Goal: Download file/media

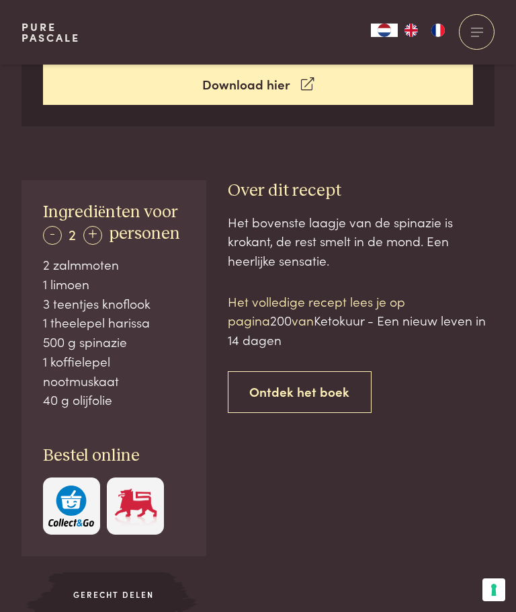
scroll to position [574, 0]
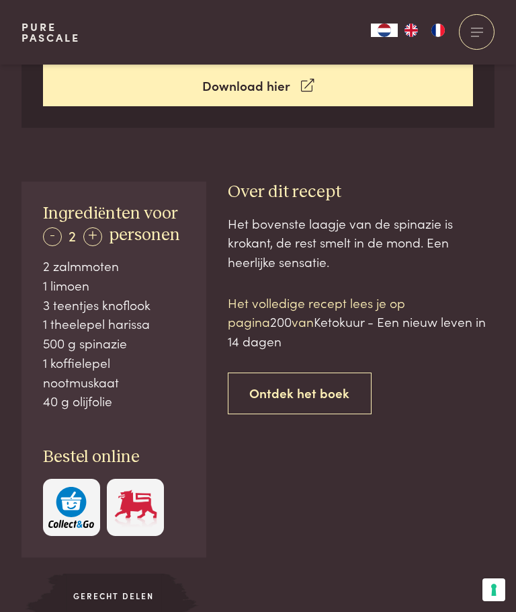
click at [419, 299] on p "Het volledige recept [PERSON_NAME] op pagina 200 van Ketokuur - Een nieuw leven…" at bounding box center [362, 322] width 268 height 58
click at [424, 312] on span "Ketokuur - Een nieuw leven in 14 dagen" at bounding box center [357, 331] width 258 height 38
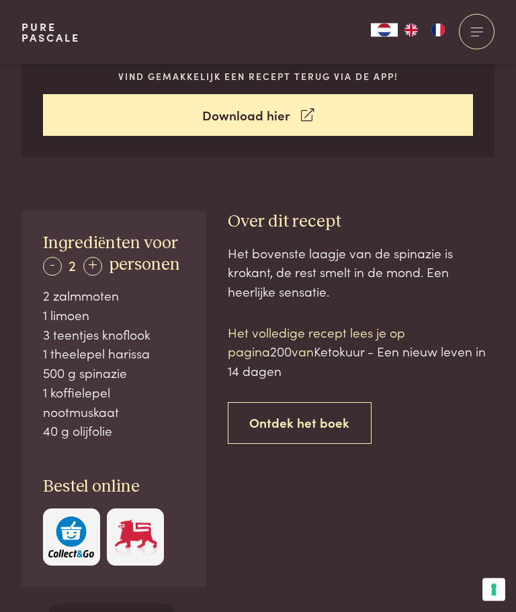
scroll to position [648, 0]
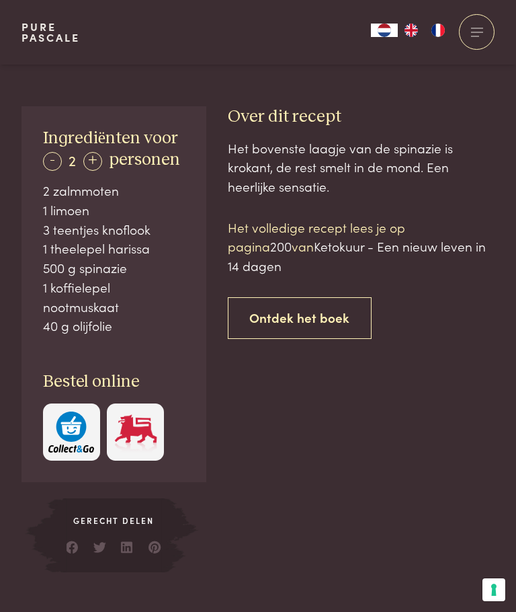
click at [312, 299] on link "Ontdek het boek" at bounding box center [300, 318] width 145 height 42
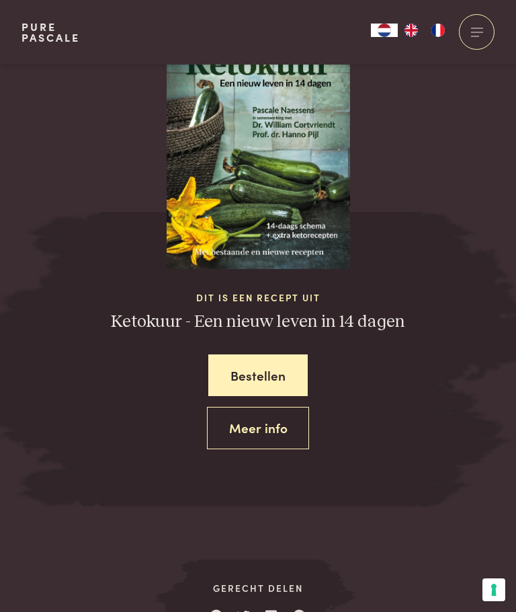
scroll to position [1319, 0]
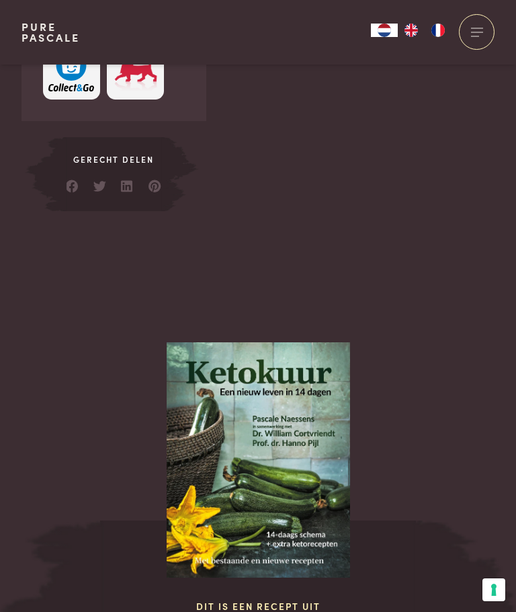
scroll to position [1009, 0]
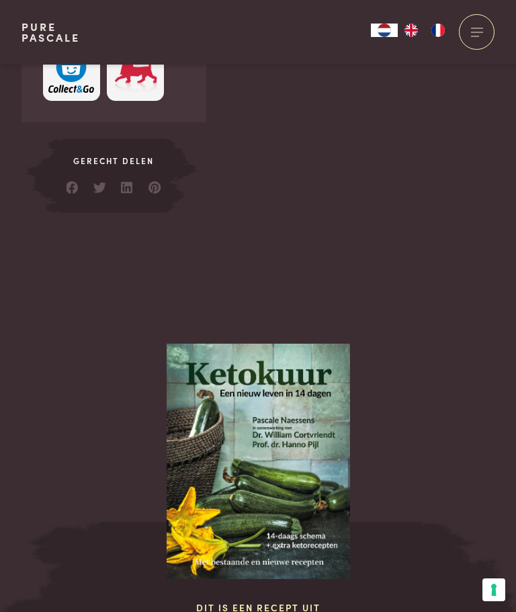
scroll to position [1367, 0]
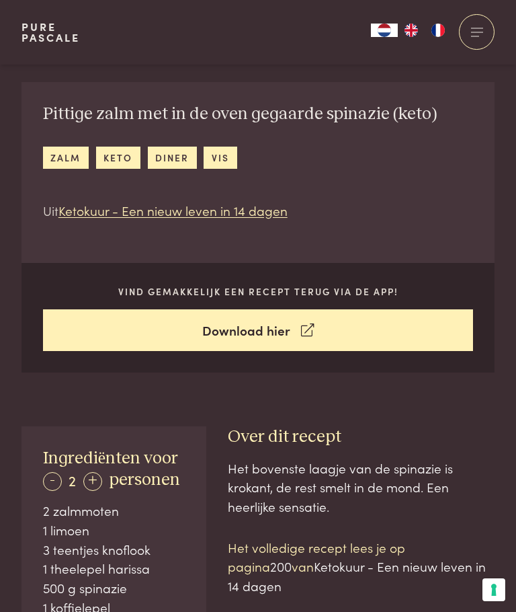
scroll to position [438, 0]
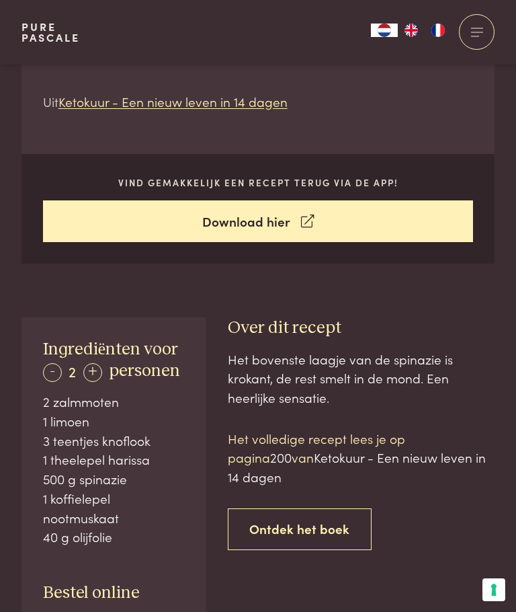
click at [424, 223] on link "Download hier" at bounding box center [258, 221] width 431 height 42
